Goal: Find specific page/section: Find specific page/section

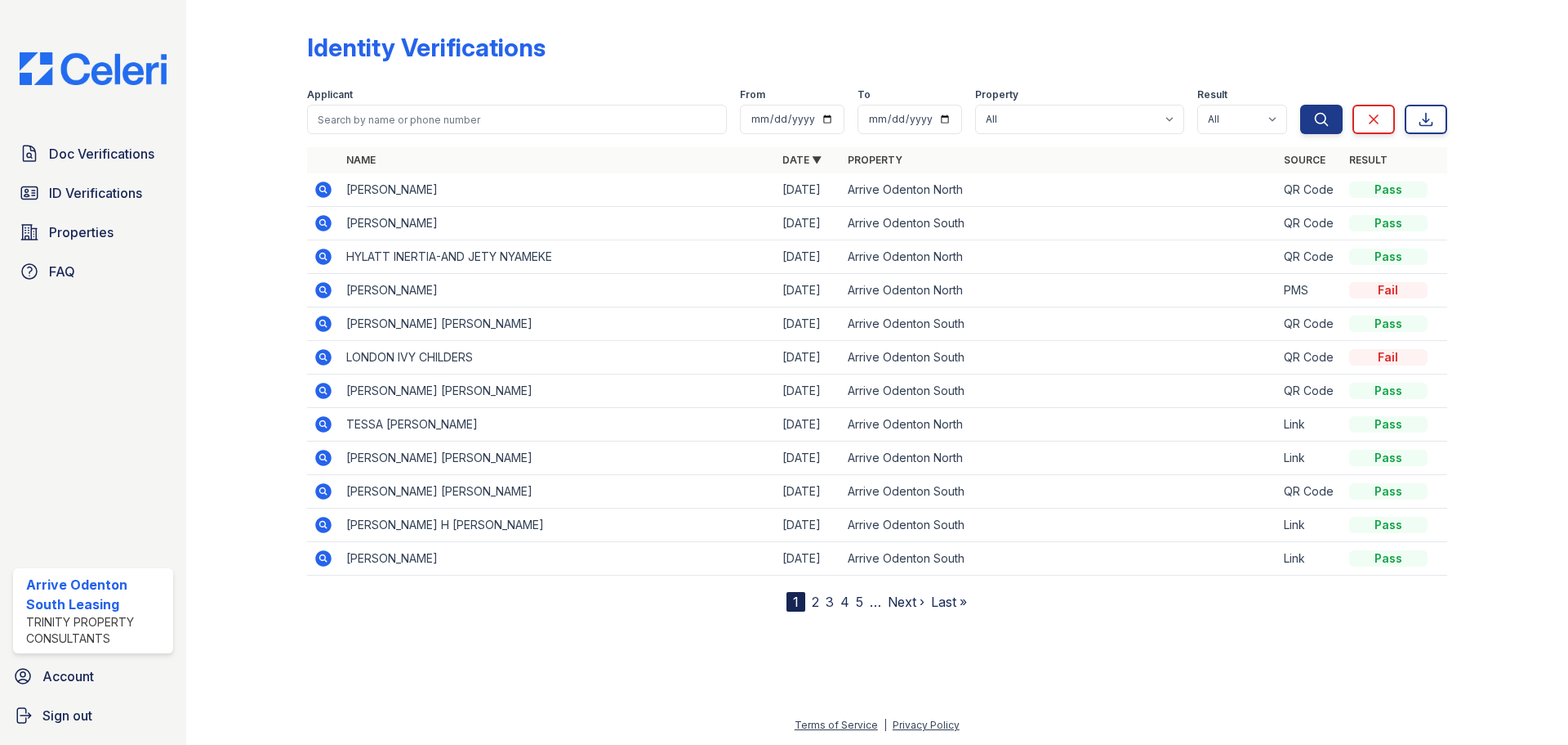
click at [442, 98] on div "Applicant" at bounding box center [516, 97] width 420 height 17
click at [437, 122] on input "search" at bounding box center [516, 119] width 420 height 29
type input "haley"
click at [1300, 104] on button "Search" at bounding box center [1321, 119] width 43 height 29
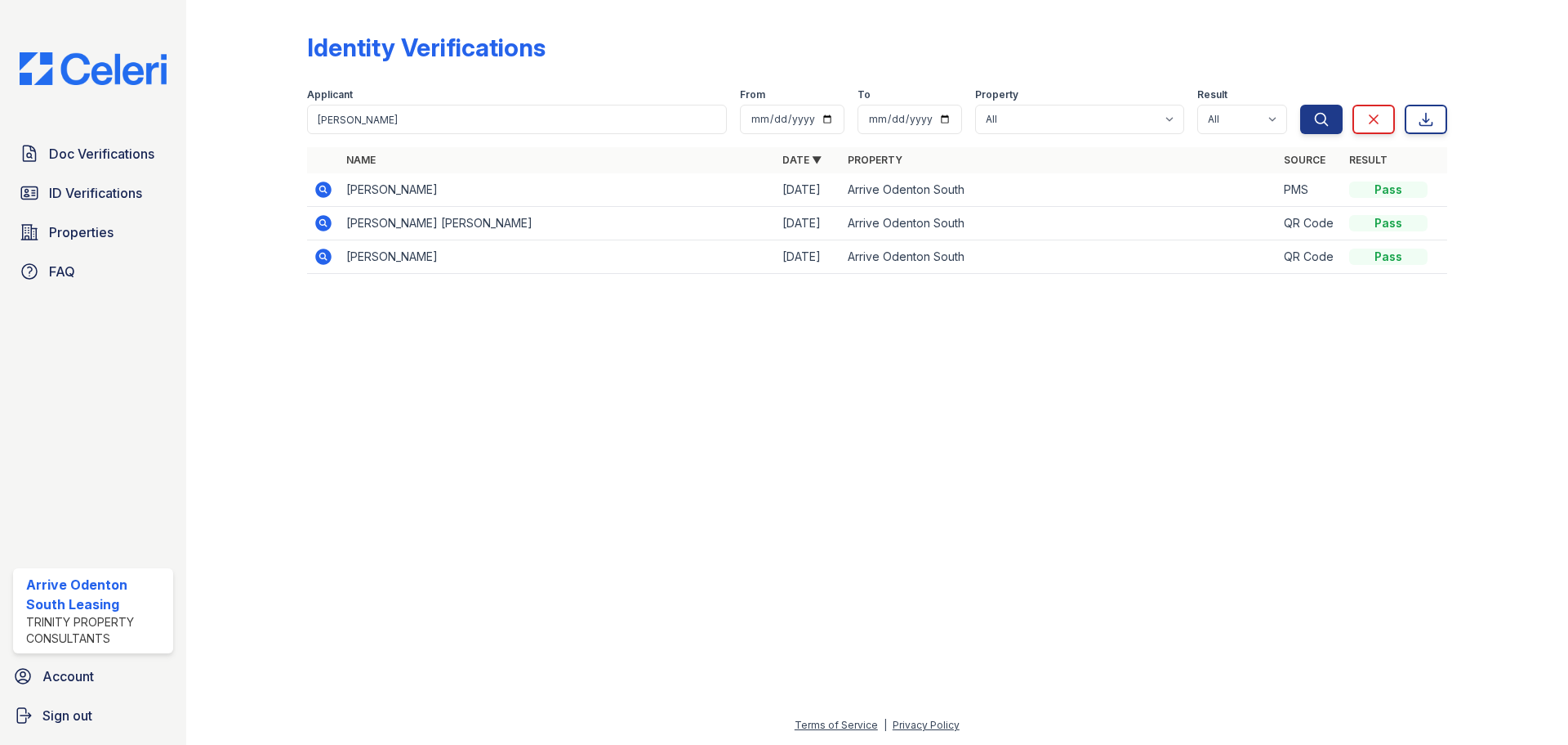
click at [324, 189] on icon at bounding box center [323, 188] width 4 height 4
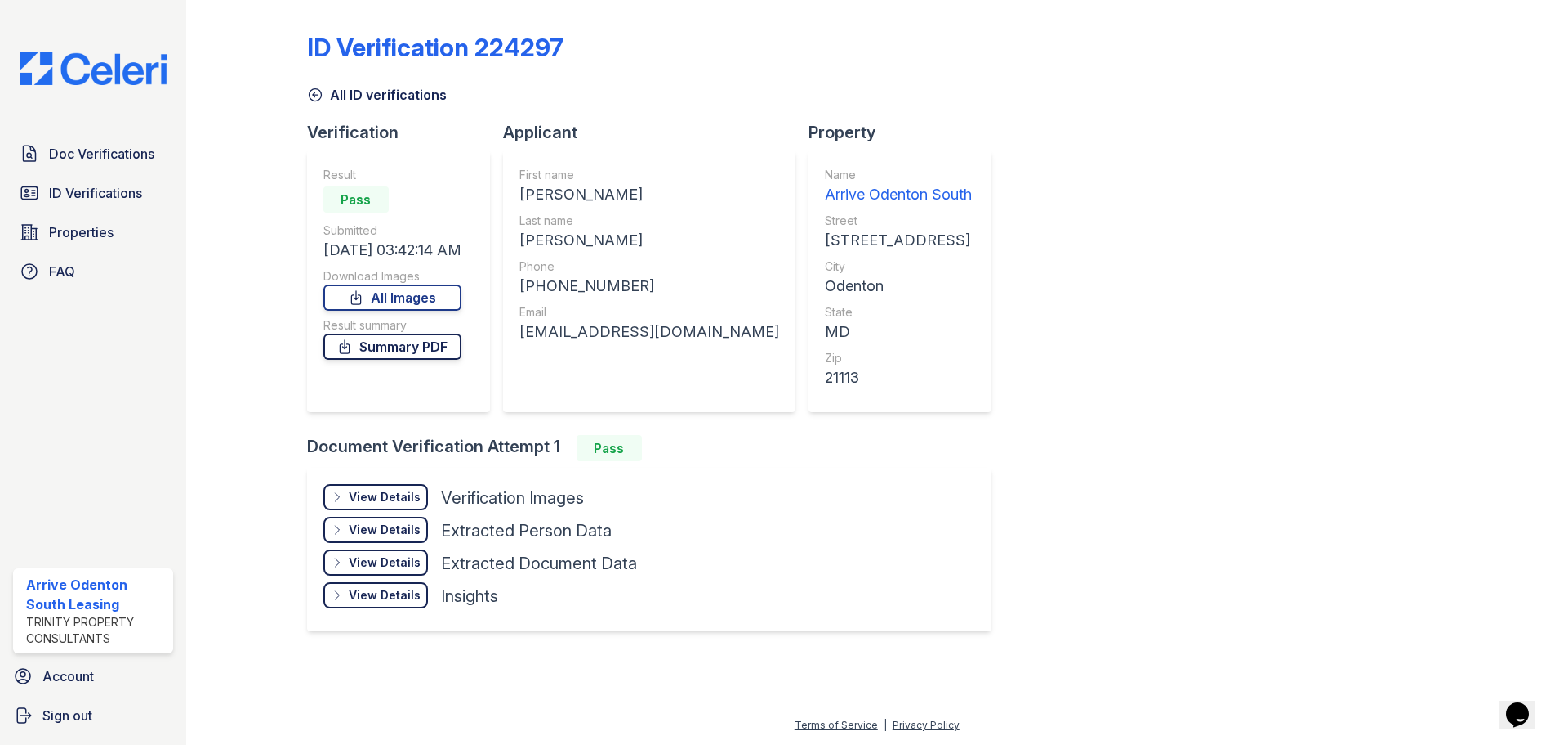
click at [424, 347] on link "Summary PDF" at bounding box center [393, 346] width 138 height 26
